Goal: Information Seeking & Learning: Learn about a topic

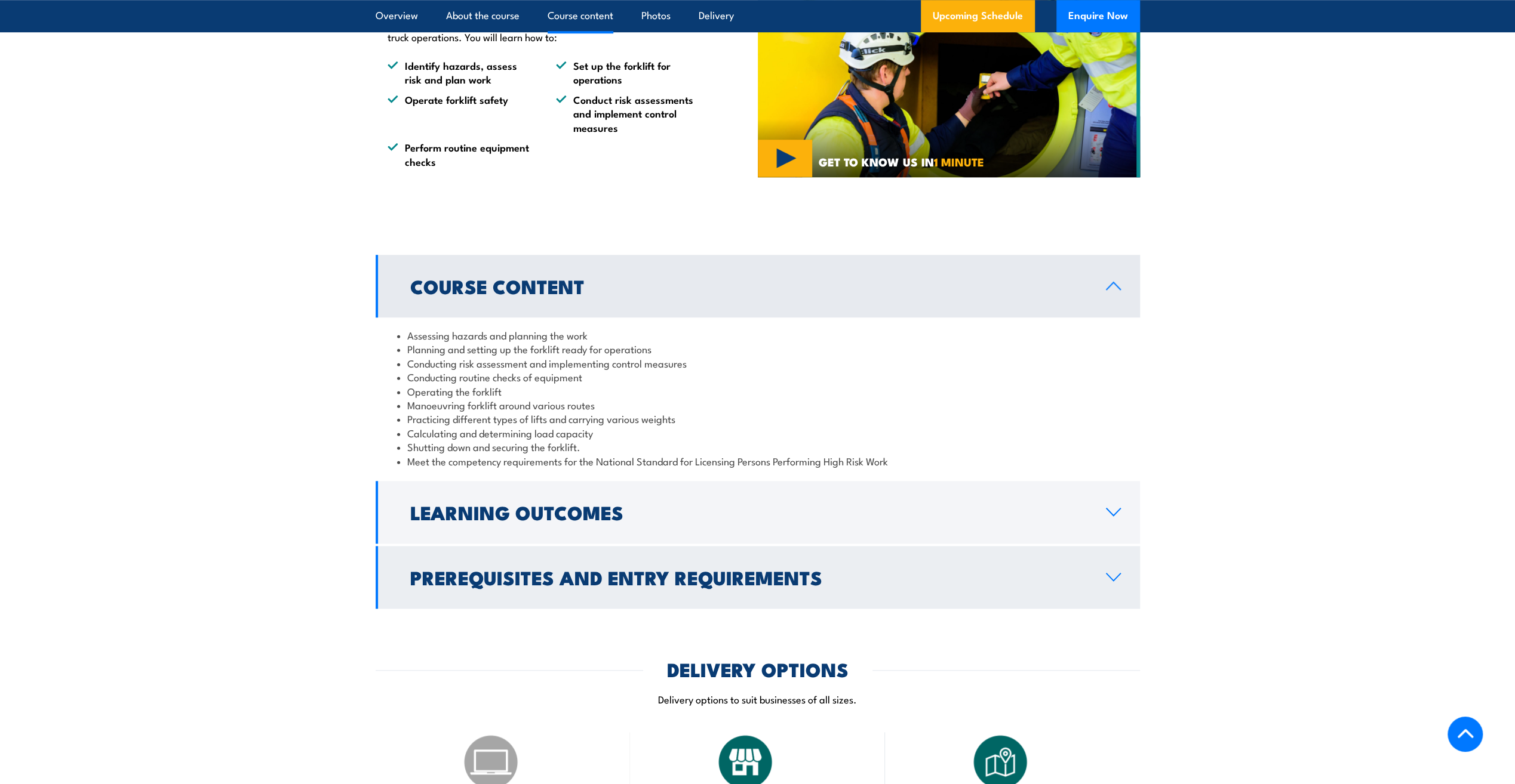
scroll to position [1015, 0]
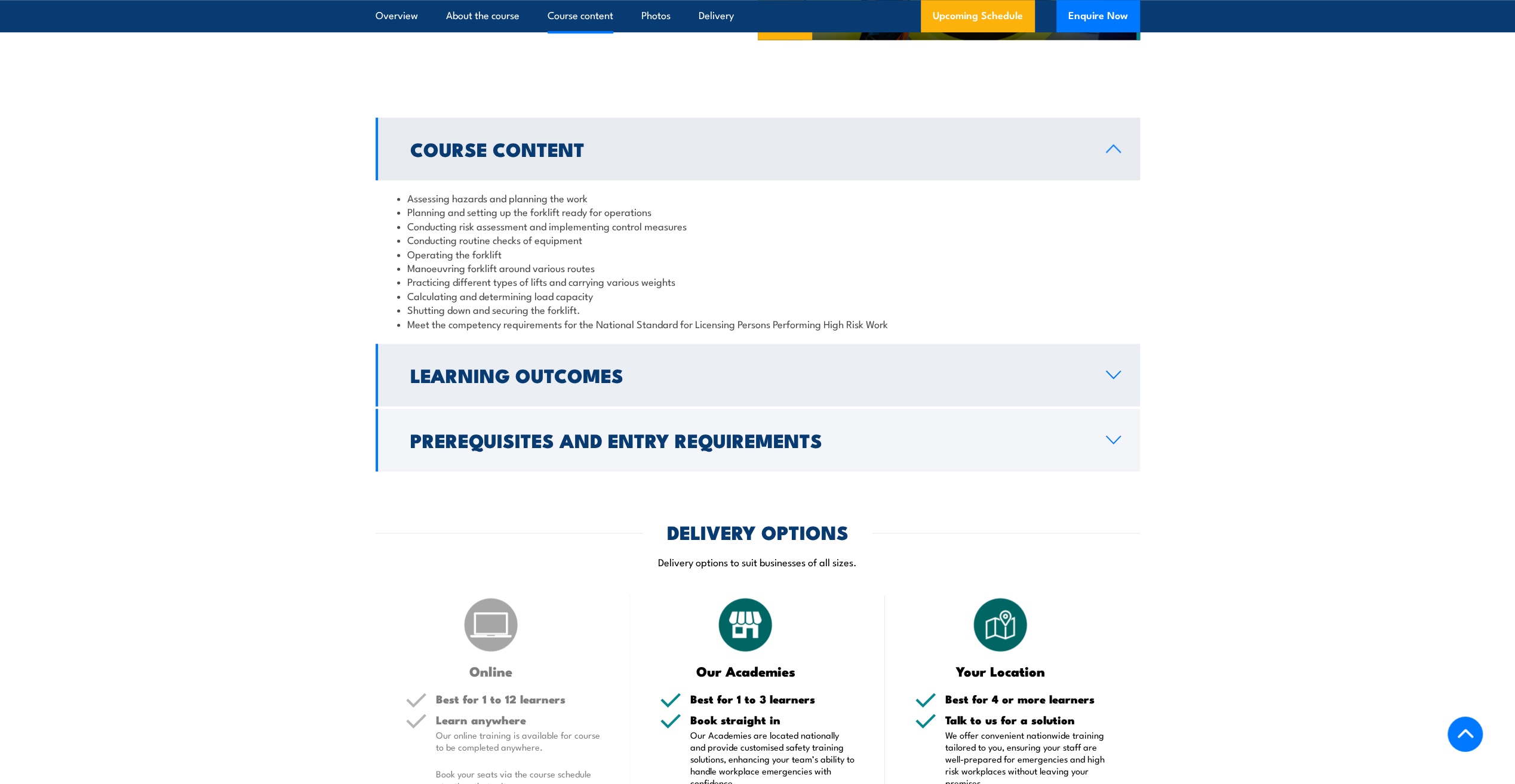
click at [566, 383] on h2 "Learning Outcomes" at bounding box center [749, 375] width 677 height 17
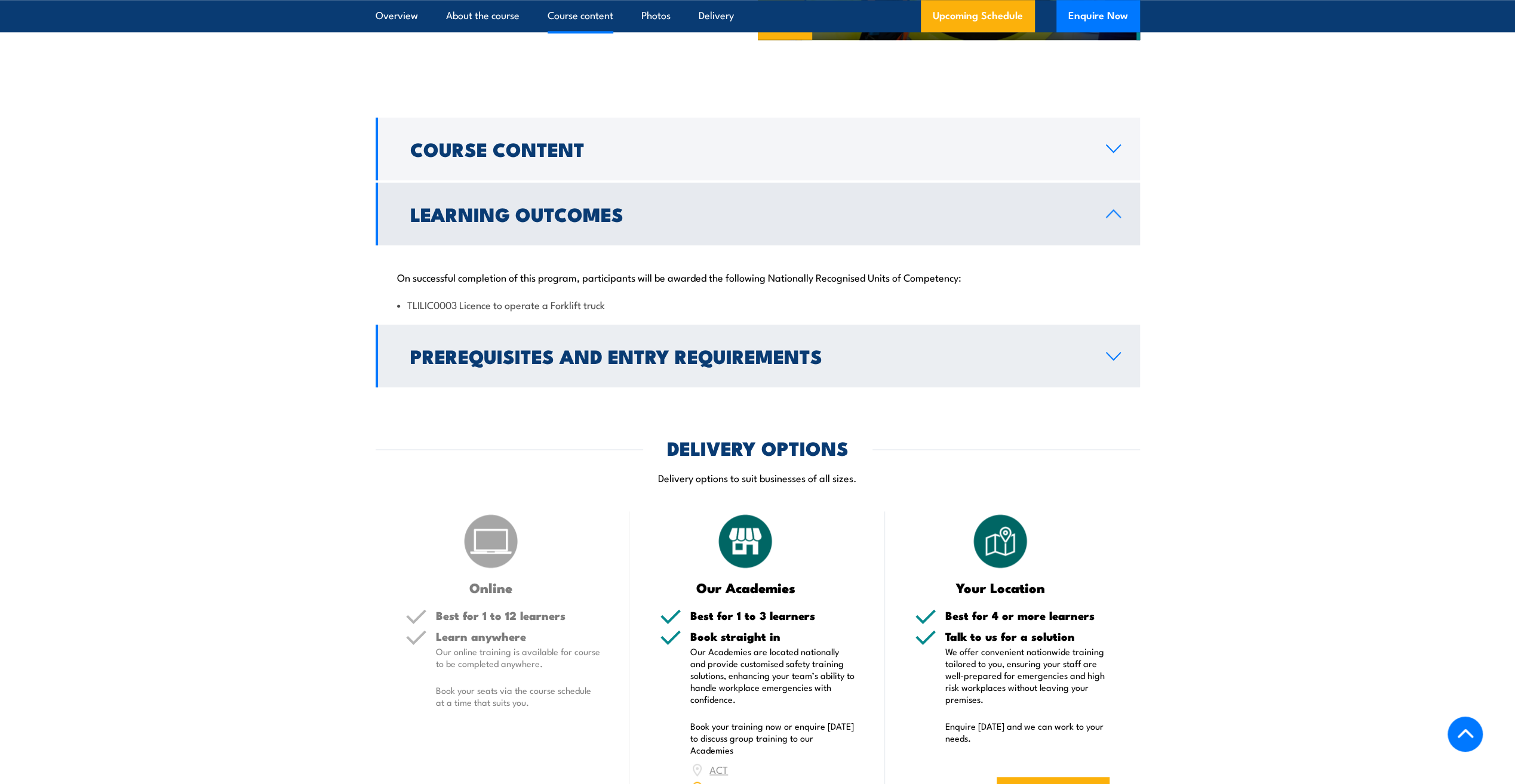
click at [595, 353] on h2 "Prerequisites and Entry Requirements" at bounding box center [749, 356] width 677 height 17
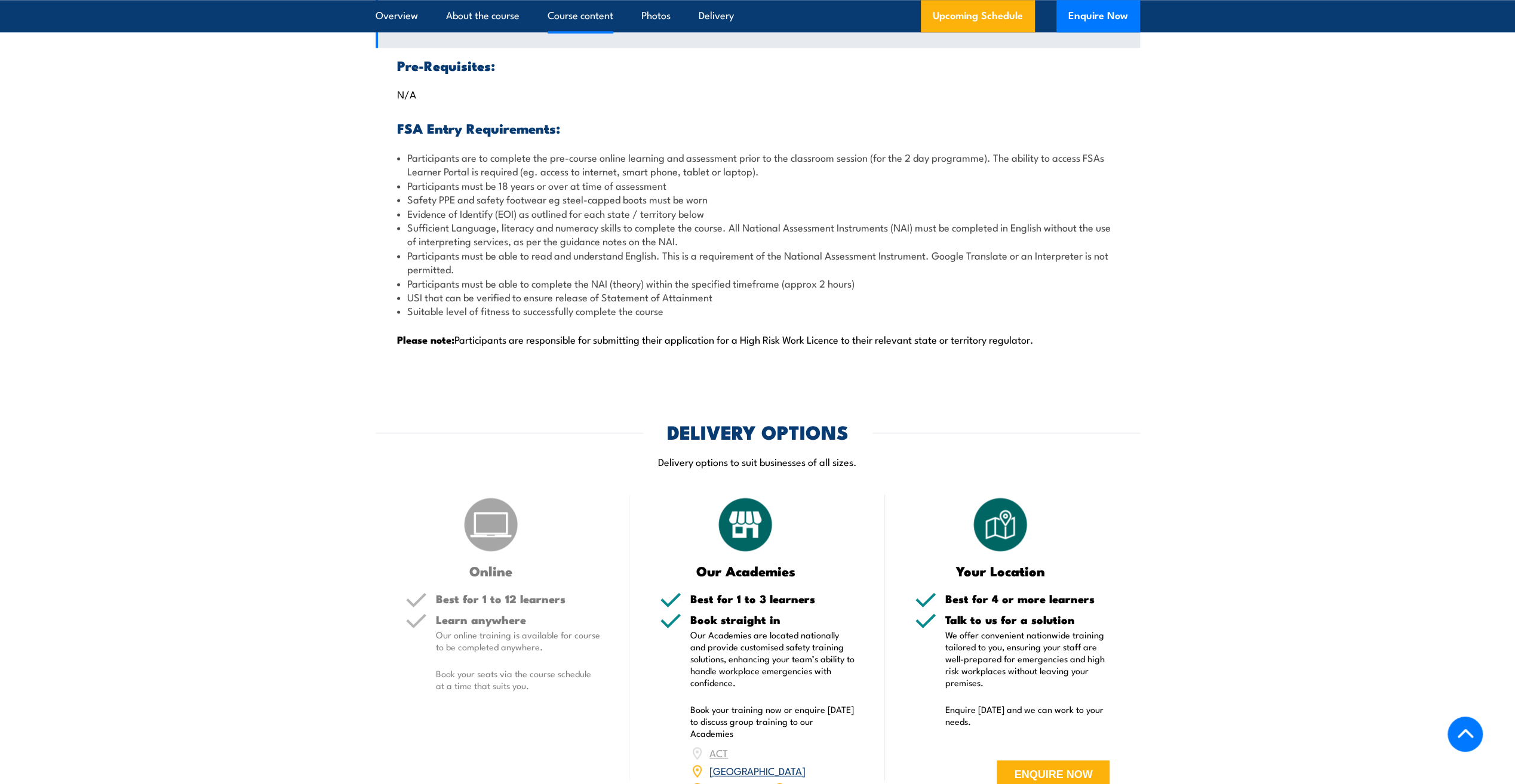
scroll to position [1254, 0]
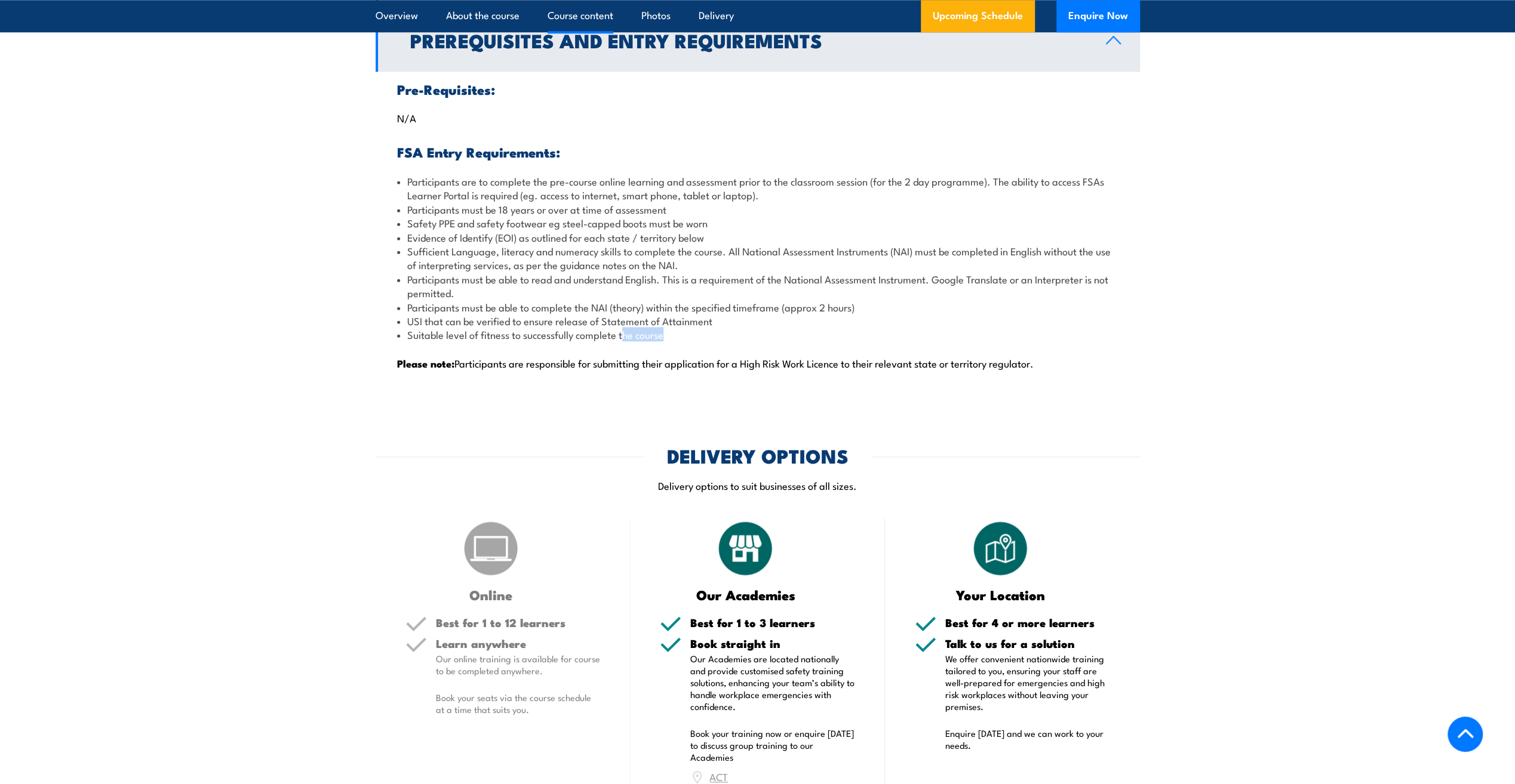
drag, startPoint x: 668, startPoint y: 338, endPoint x: 624, endPoint y: 333, distance: 44.3
click at [624, 333] on li "Suitable level of fitness to successfully complete the course" at bounding box center [758, 335] width 721 height 14
drag, startPoint x: 624, startPoint y: 333, endPoint x: 616, endPoint y: 353, distance: 21.5
click at [616, 353] on div "Pre-Requisites: N/A FSA Entry Requirements: Participants are to complete the pr…" at bounding box center [758, 233] width 765 height 324
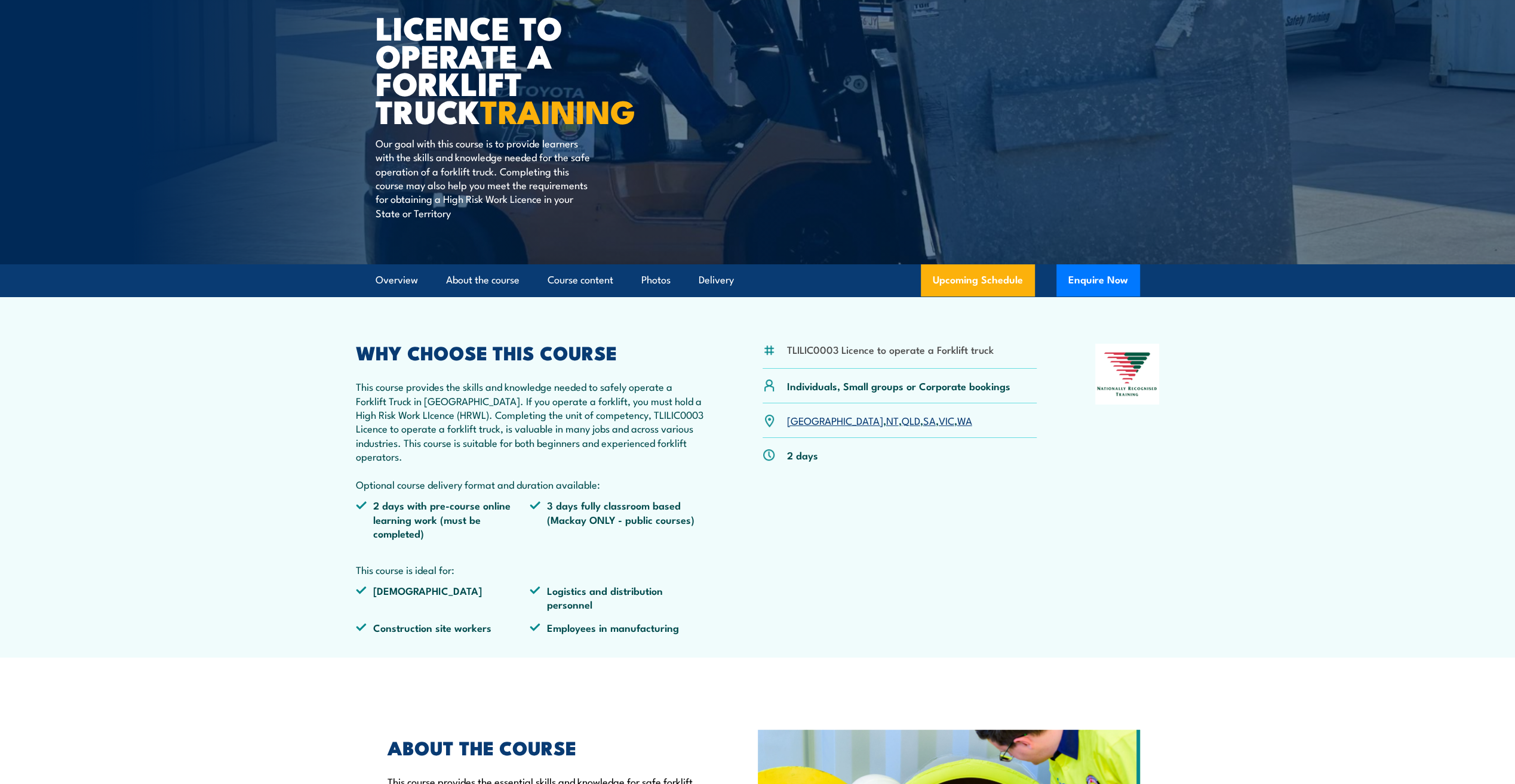
scroll to position [119, 0]
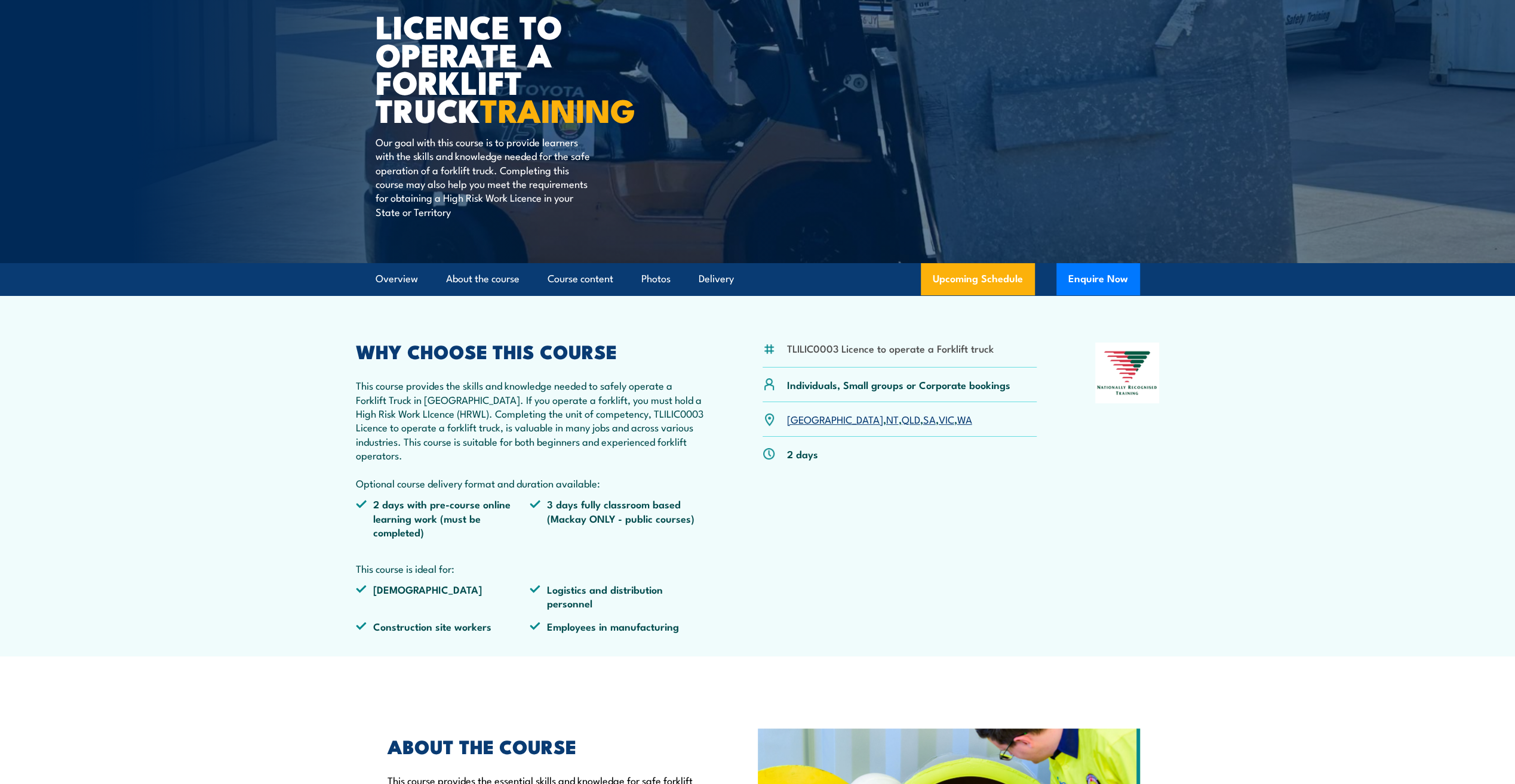
click at [800, 418] on link "[GEOGRAPHIC_DATA]" at bounding box center [835, 419] width 96 height 15
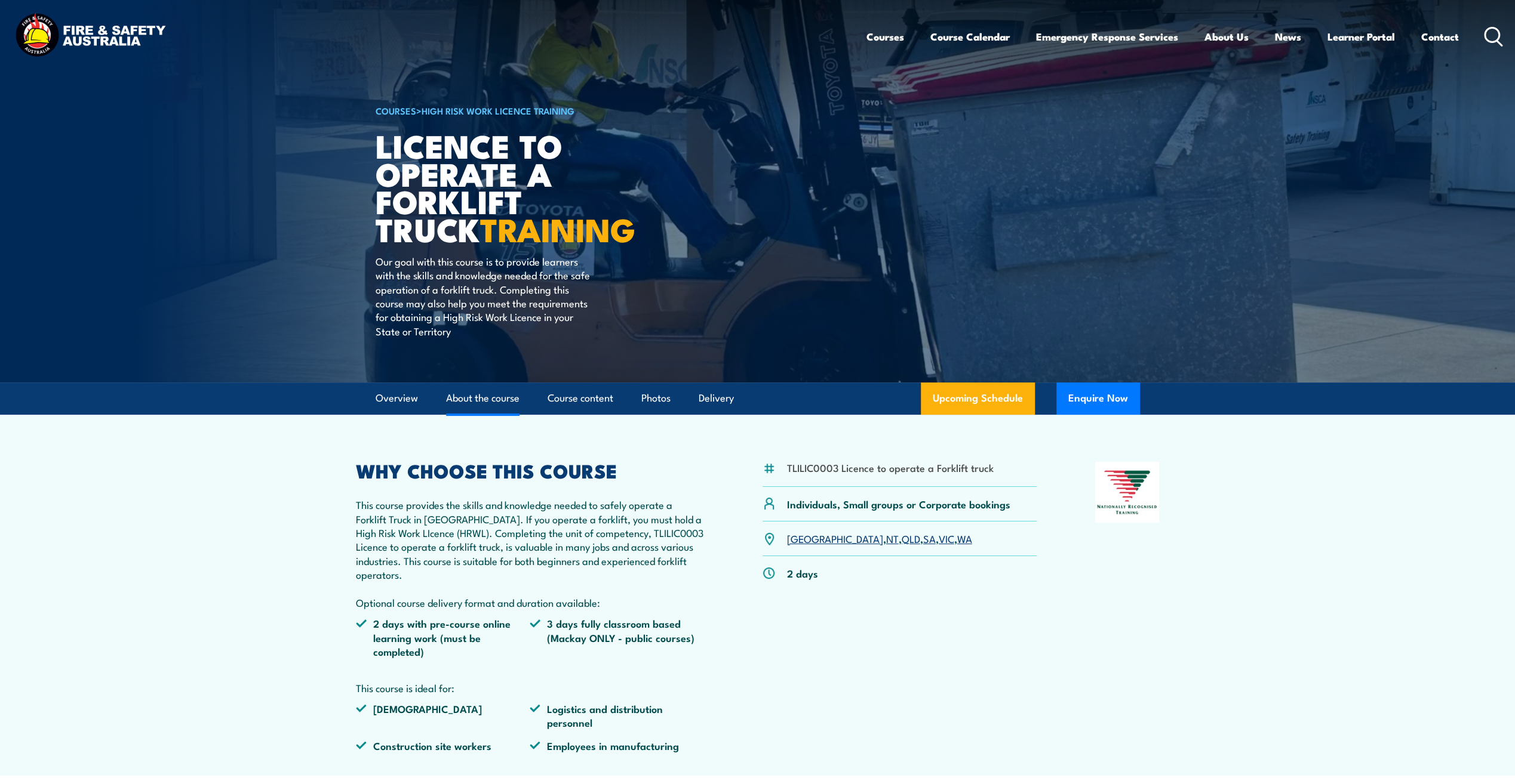
click at [453, 397] on link "About the course" at bounding box center [482, 399] width 73 height 32
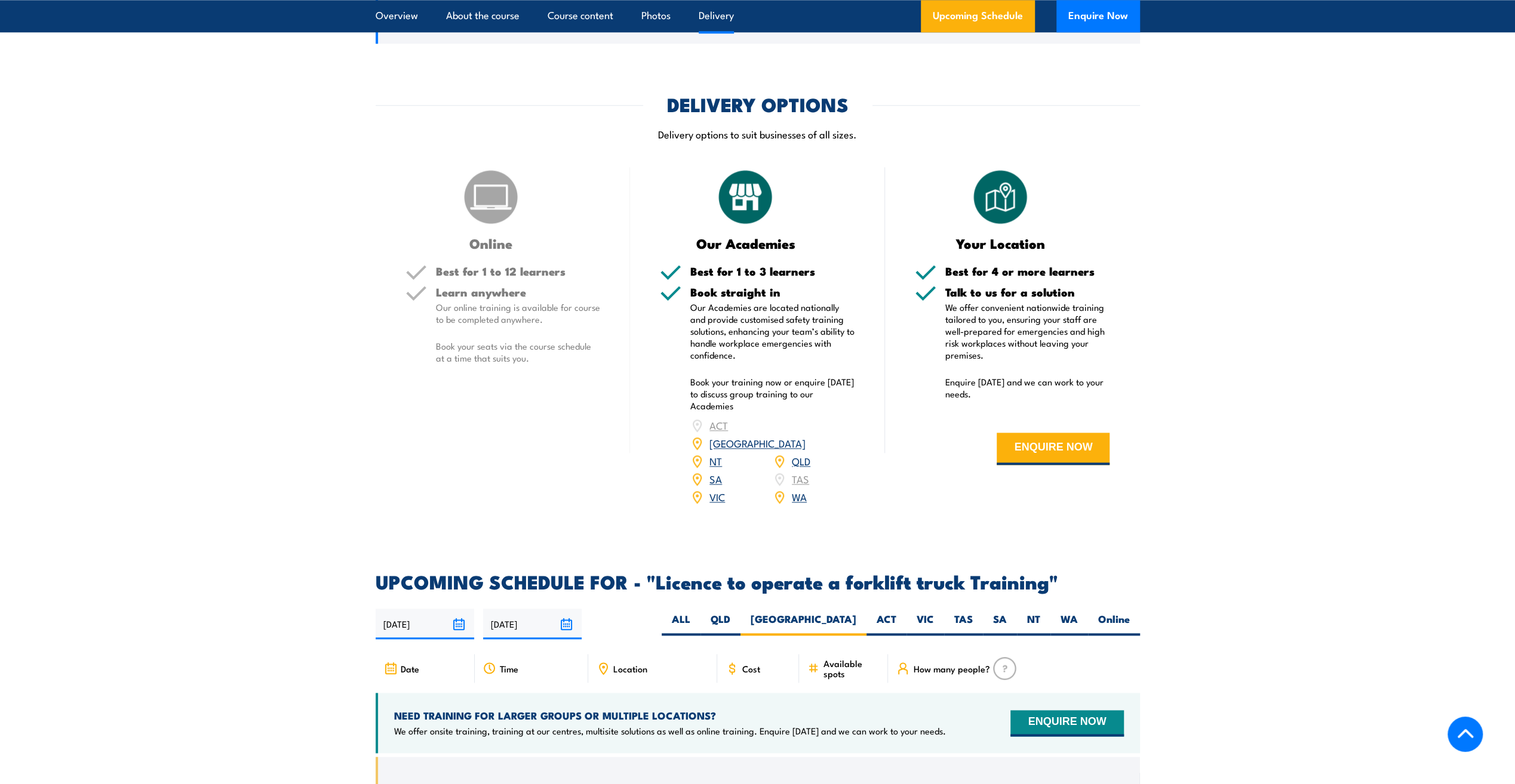
scroll to position [1470, 0]
